Goal: Information Seeking & Learning: Learn about a topic

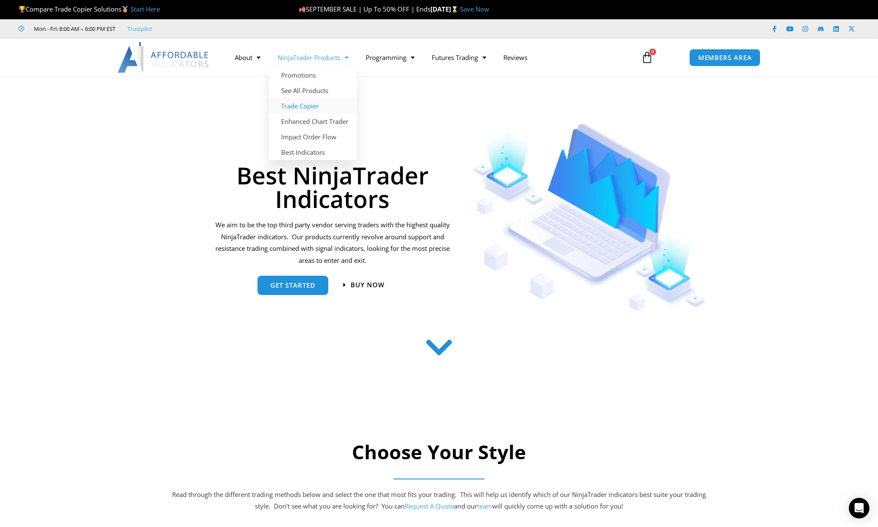
click at [308, 103] on link "Trade Copier" at bounding box center [313, 105] width 88 height 15
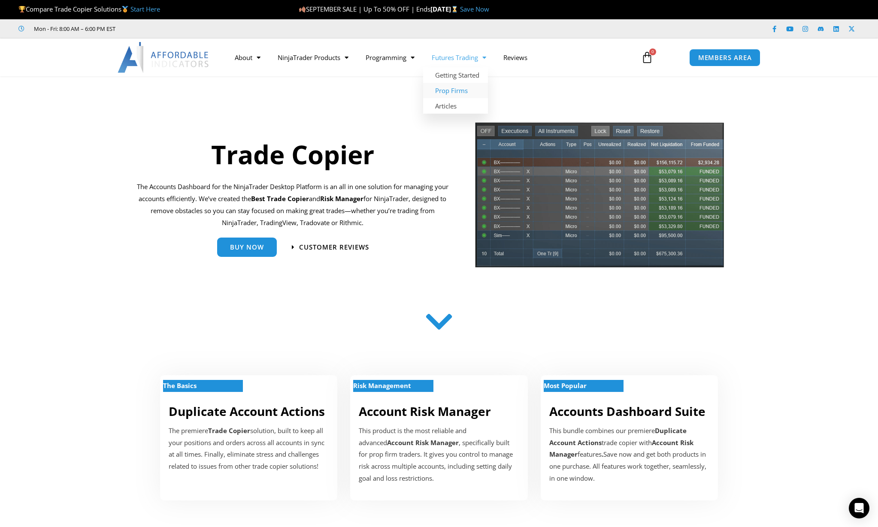
click at [463, 95] on link "Prop Firms" at bounding box center [455, 90] width 65 height 15
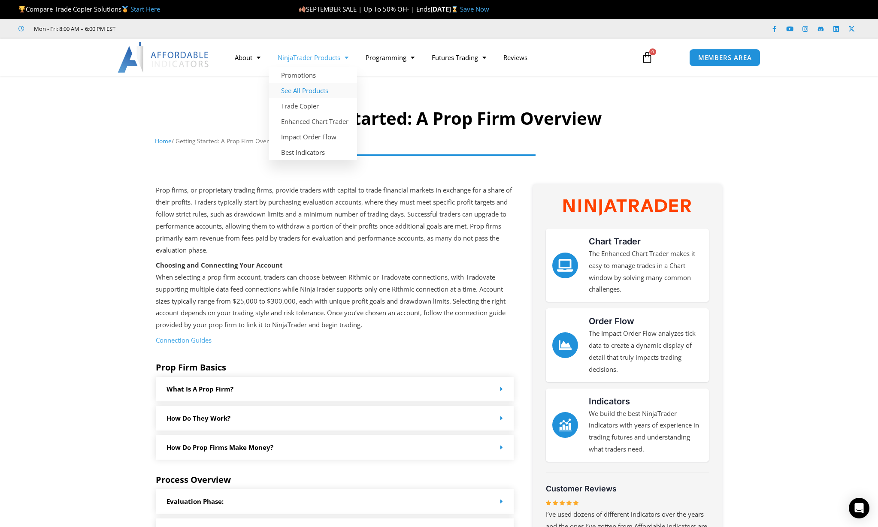
click at [320, 93] on link "See All Products" at bounding box center [313, 90] width 88 height 15
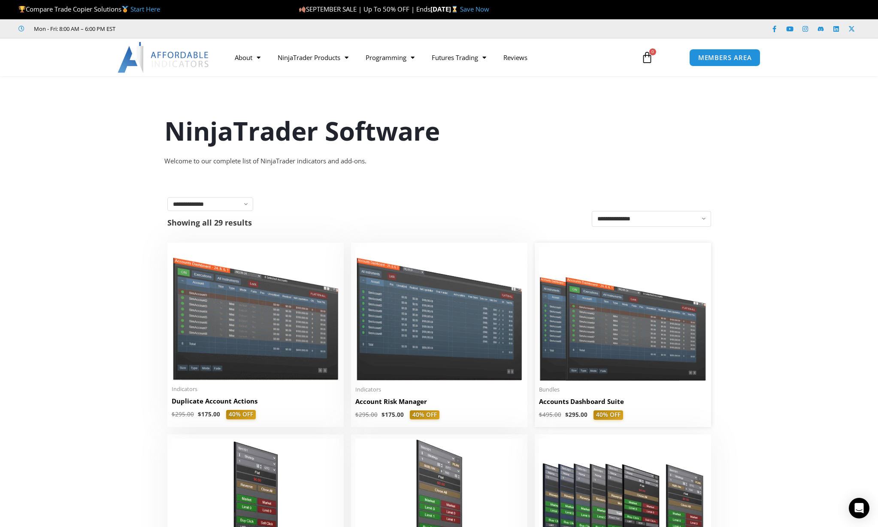
click at [627, 336] on img at bounding box center [623, 314] width 168 height 134
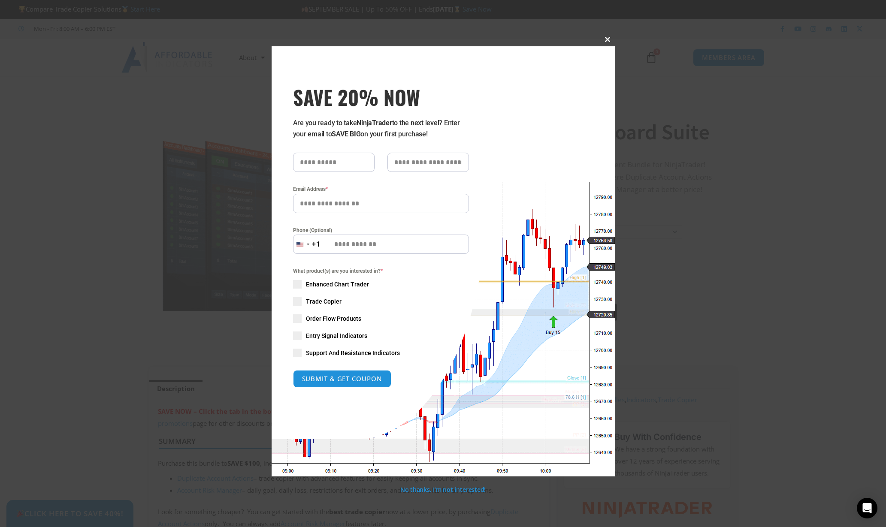
click at [608, 39] on span "SAVE 20% NOW popup" at bounding box center [608, 39] width 14 height 5
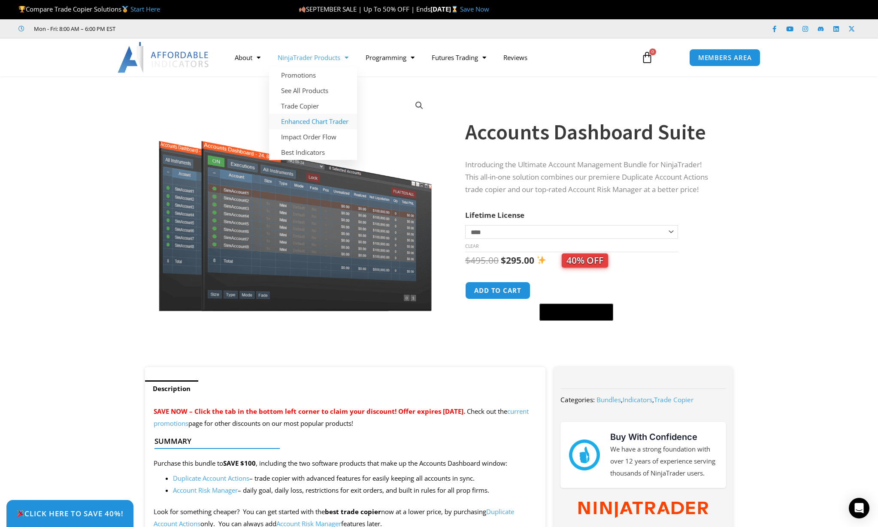
click at [311, 123] on link "Enhanced Chart Trader" at bounding box center [313, 121] width 88 height 15
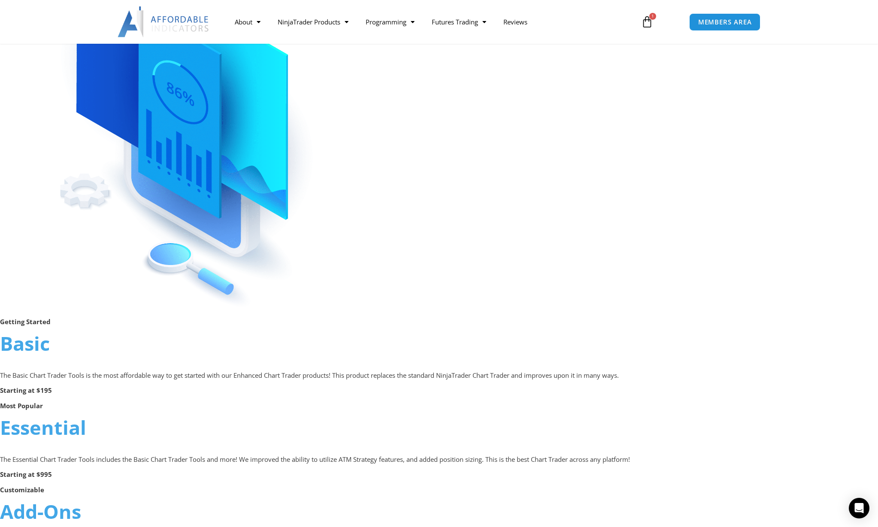
scroll to position [232, 0]
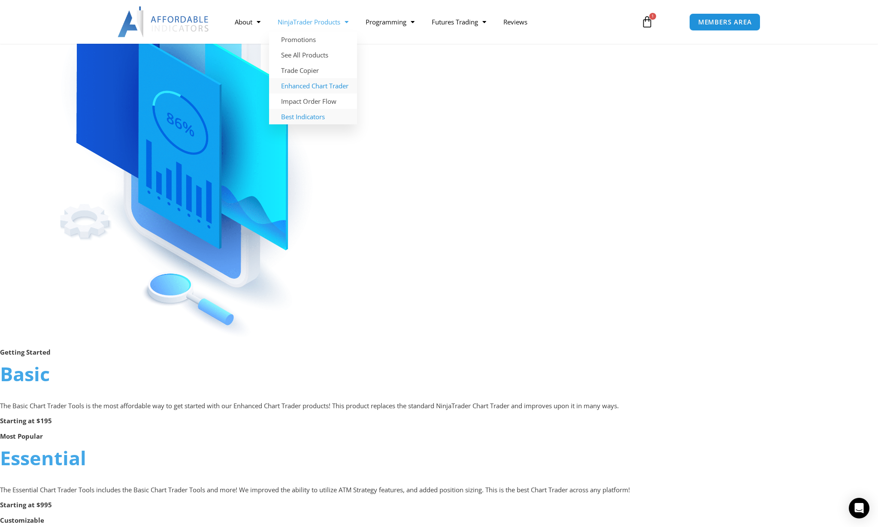
click at [294, 117] on link "Best Indicators" at bounding box center [313, 116] width 88 height 15
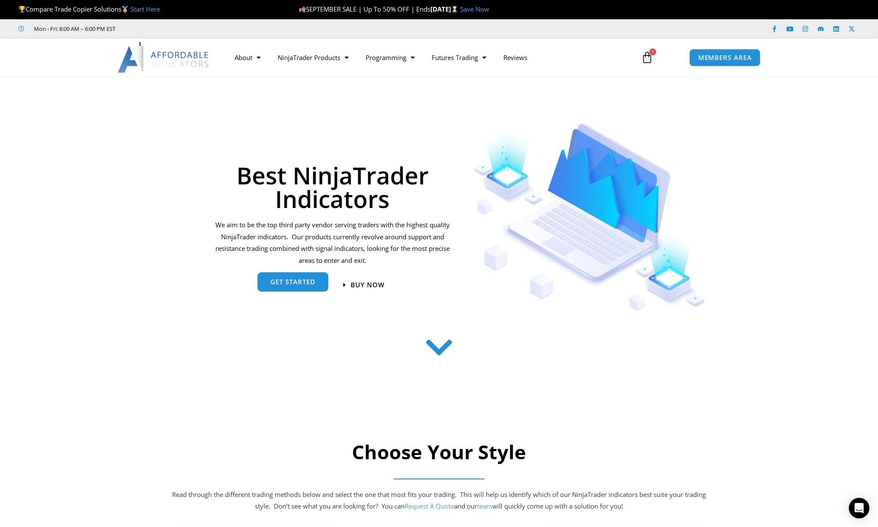
click at [314, 281] on span "get started" at bounding box center [292, 282] width 45 height 6
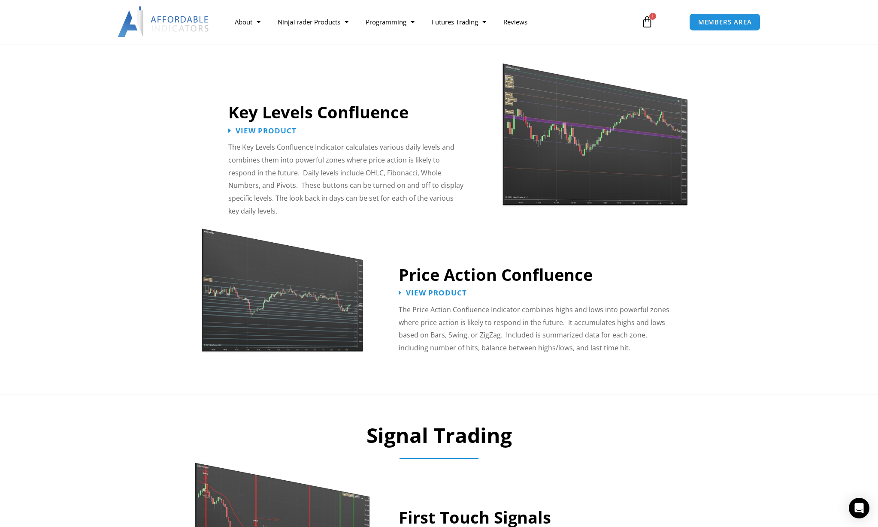
scroll to position [898, 0]
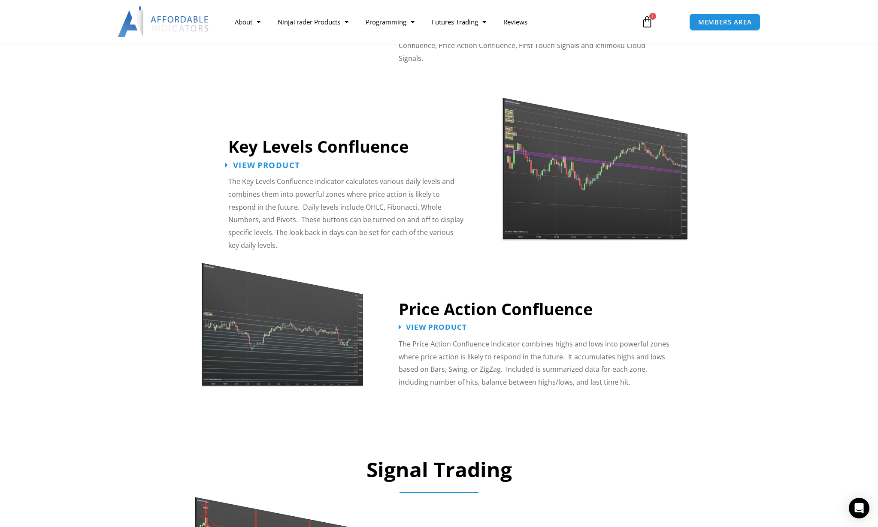
click at [284, 161] on span "View Product" at bounding box center [265, 165] width 67 height 8
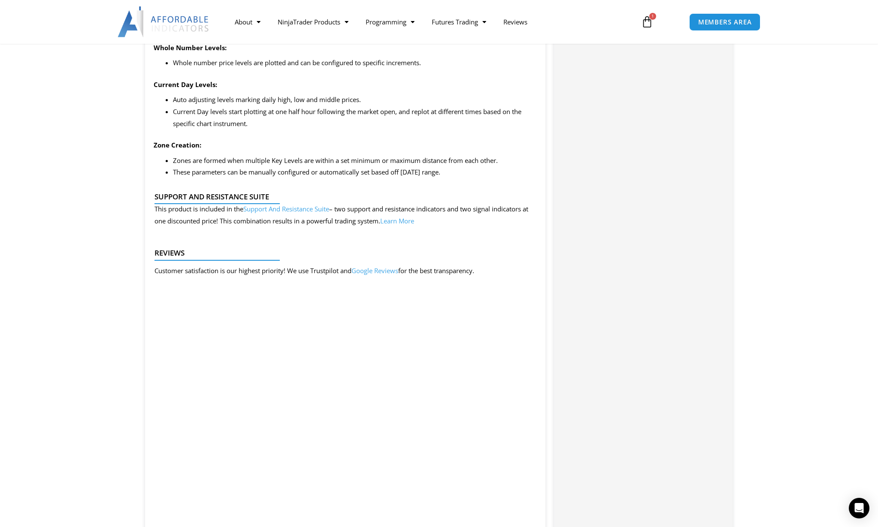
scroll to position [929, 0]
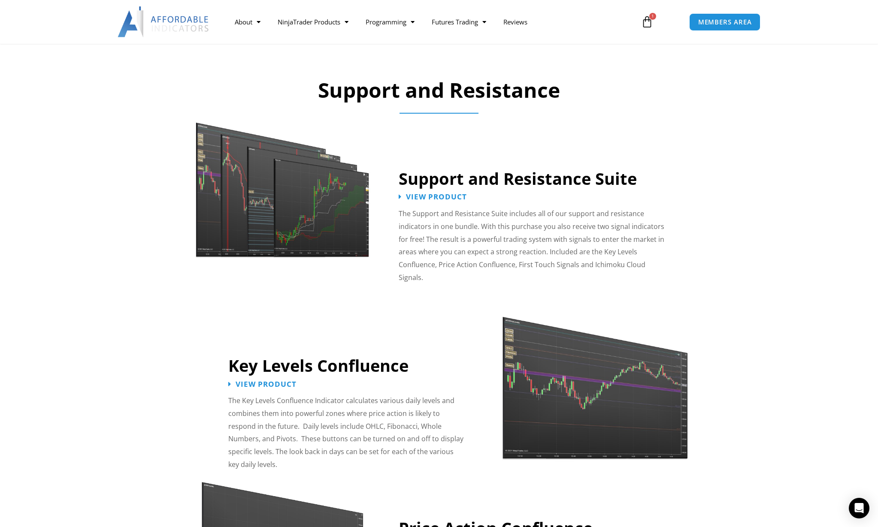
scroll to position [665, 0]
